Goal: Information Seeking & Learning: Learn about a topic

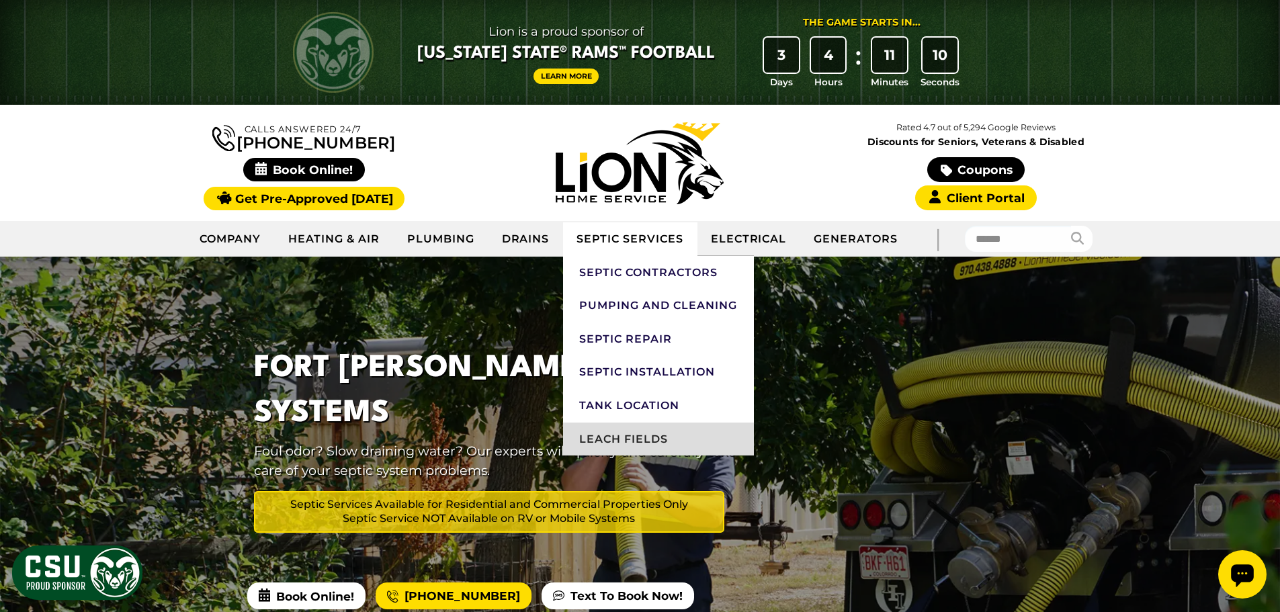
click at [610, 442] on link "Leach Fields" at bounding box center [658, 440] width 190 height 34
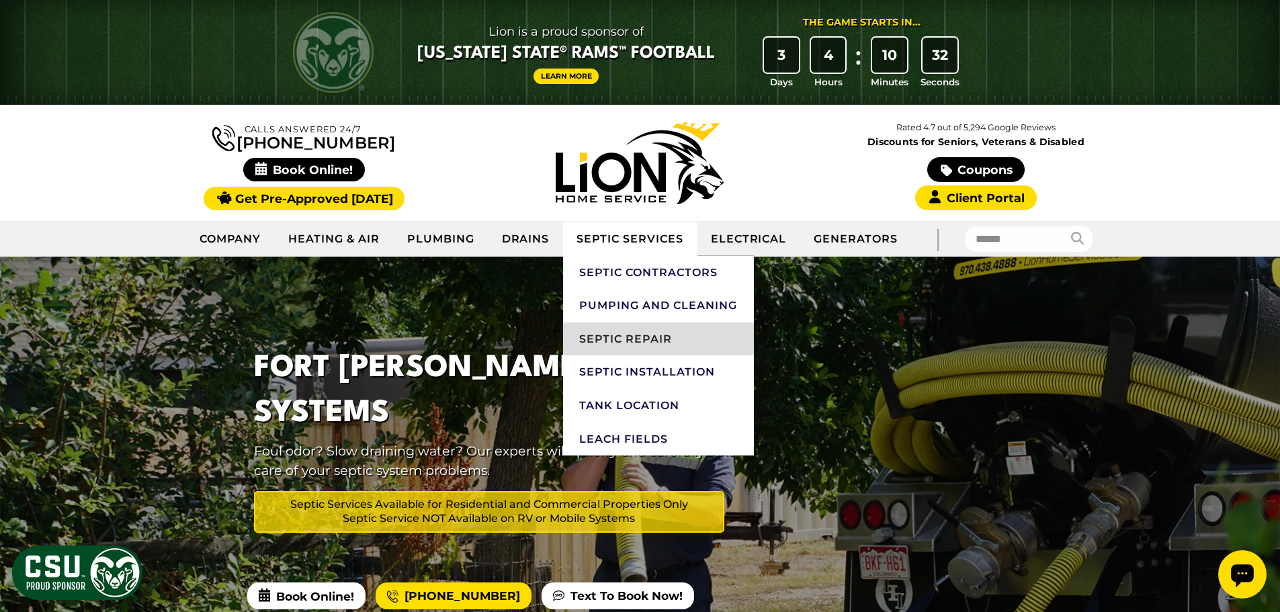
click at [608, 340] on link "Septic Repair" at bounding box center [658, 340] width 190 height 34
